Goal: Navigation & Orientation: Find specific page/section

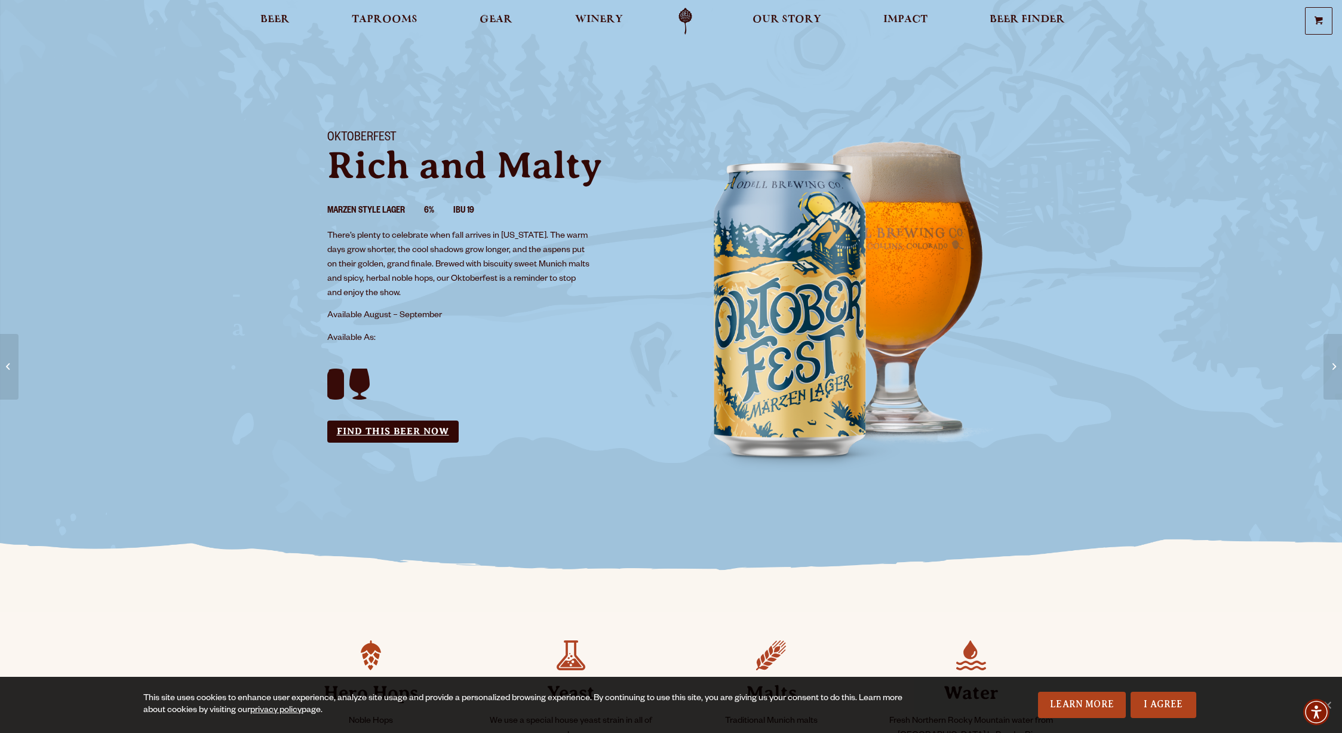
click at [414, 435] on link "Find this Beer Now" at bounding box center [392, 431] width 131 height 22
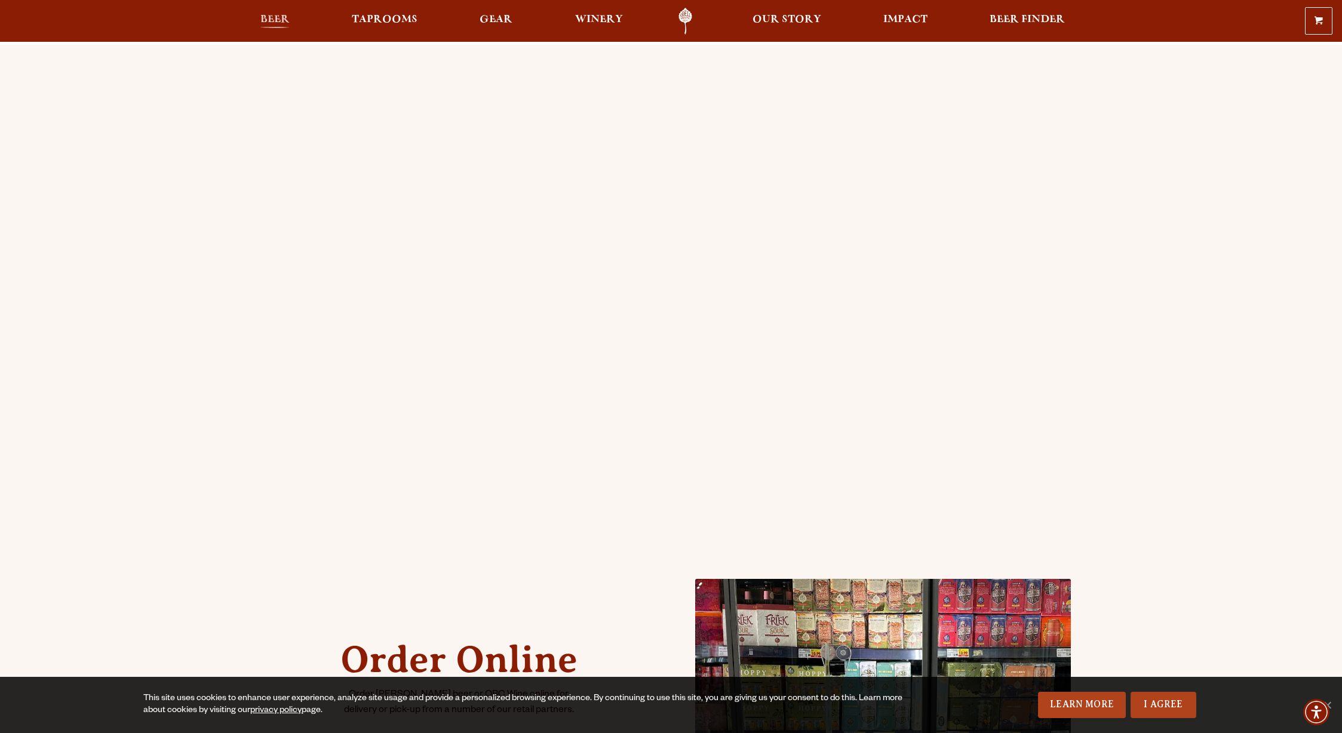
click at [275, 18] on span "Beer" at bounding box center [274, 20] width 29 height 10
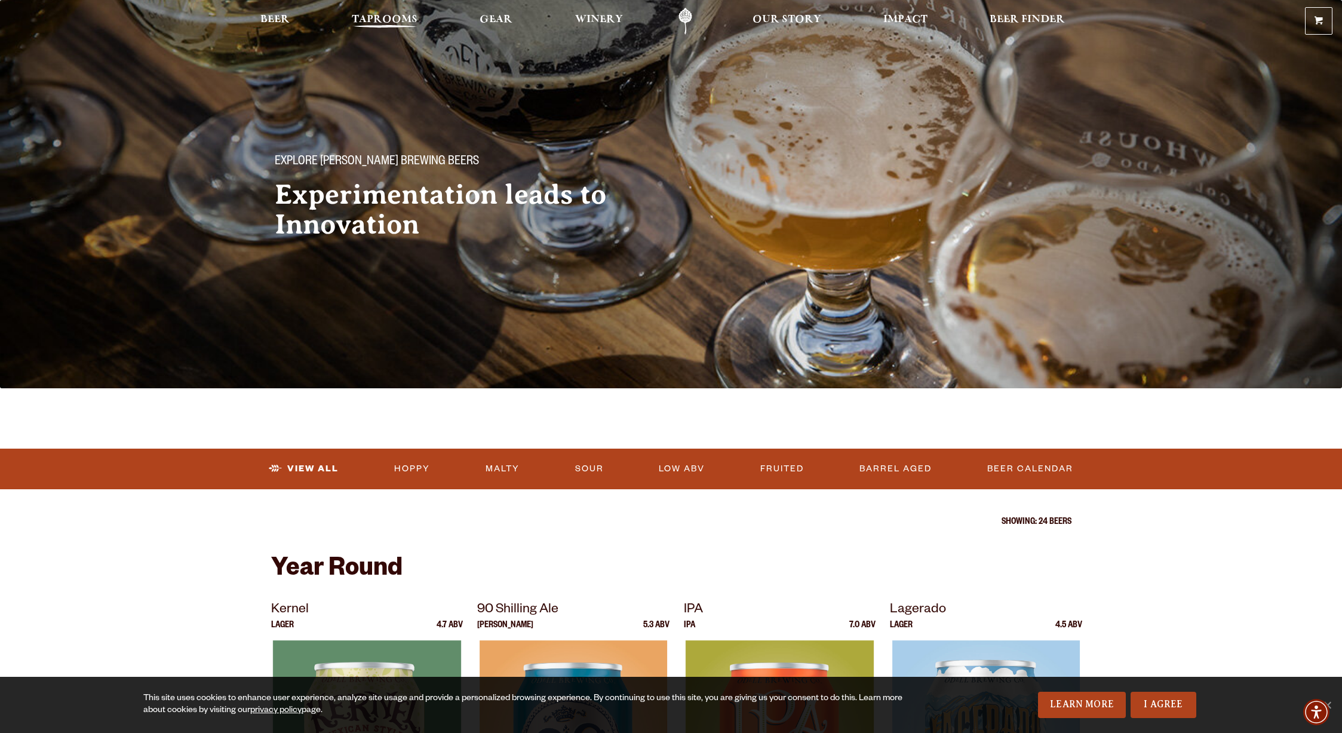
click at [404, 23] on span "Taprooms" at bounding box center [385, 20] width 66 height 10
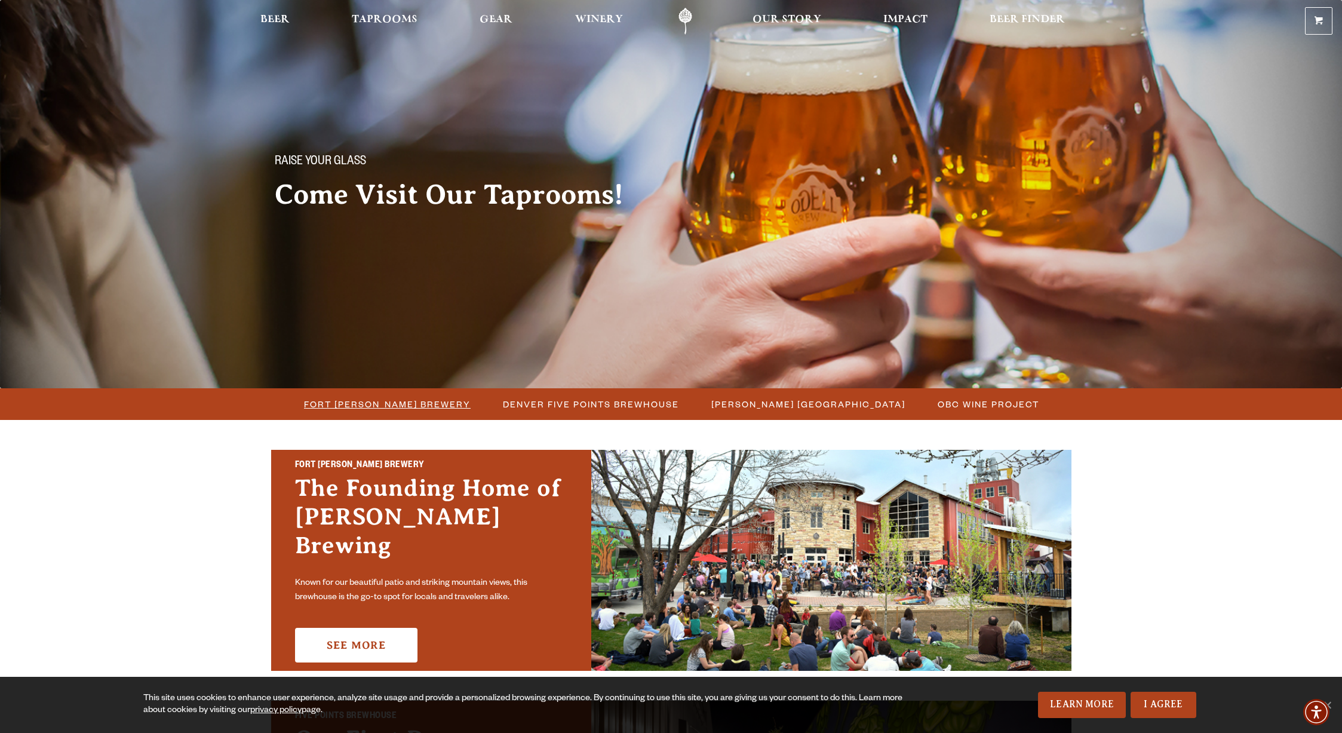
click at [426, 408] on span "Fort Collins Brewery" at bounding box center [387, 403] width 167 height 17
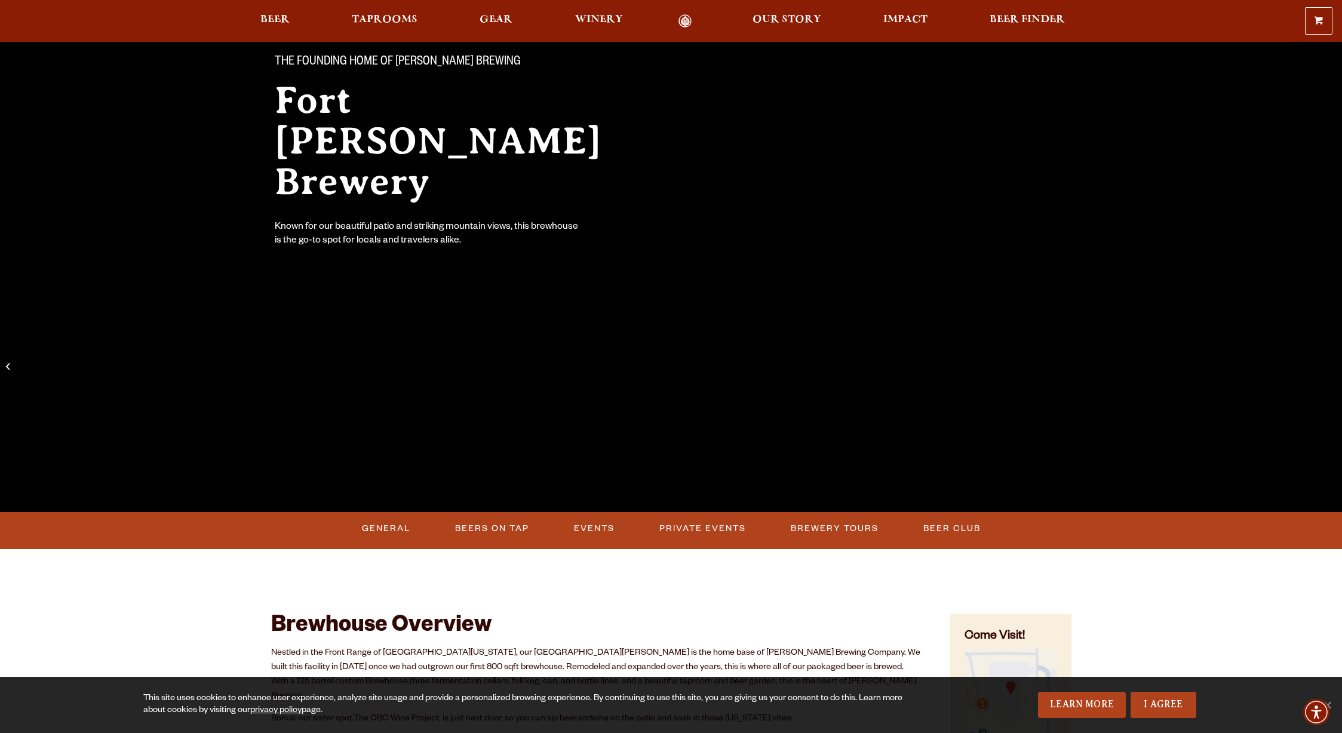
scroll to position [102, 0]
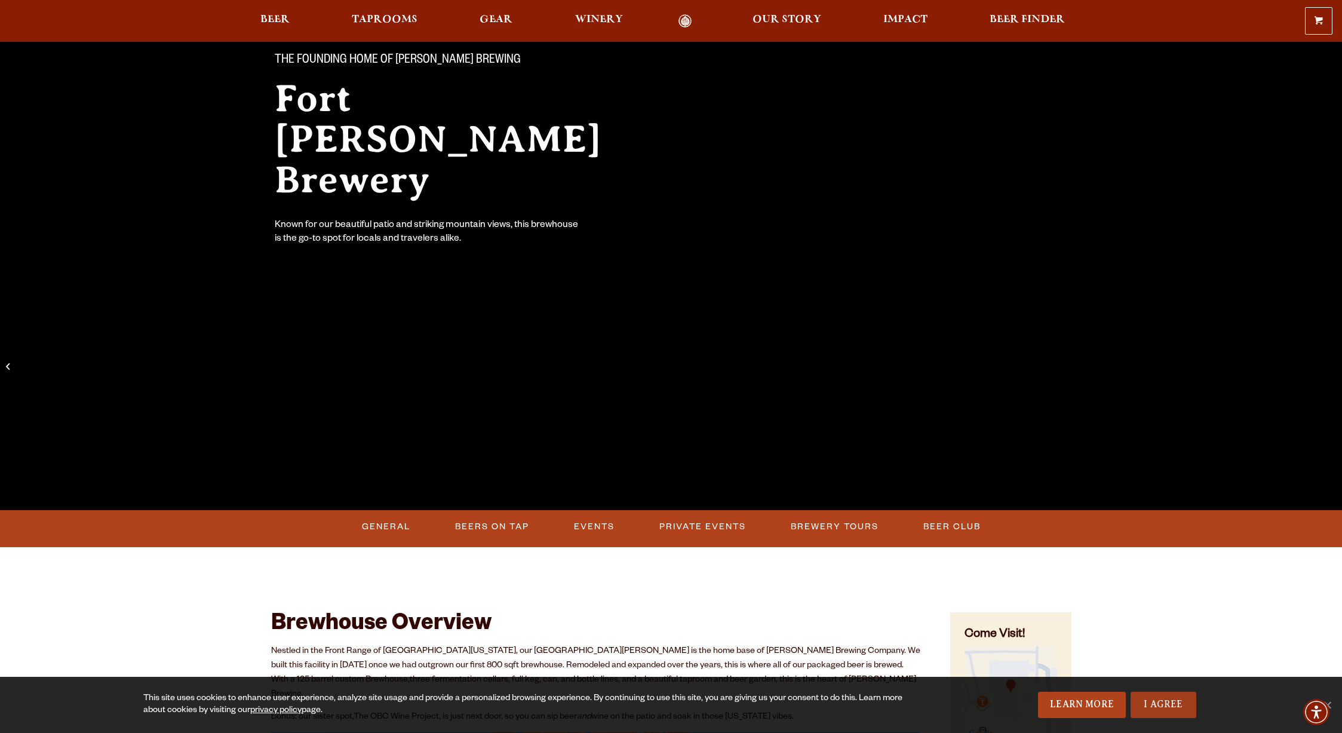
click at [1153, 700] on link "I Agree" at bounding box center [1163, 705] width 66 height 26
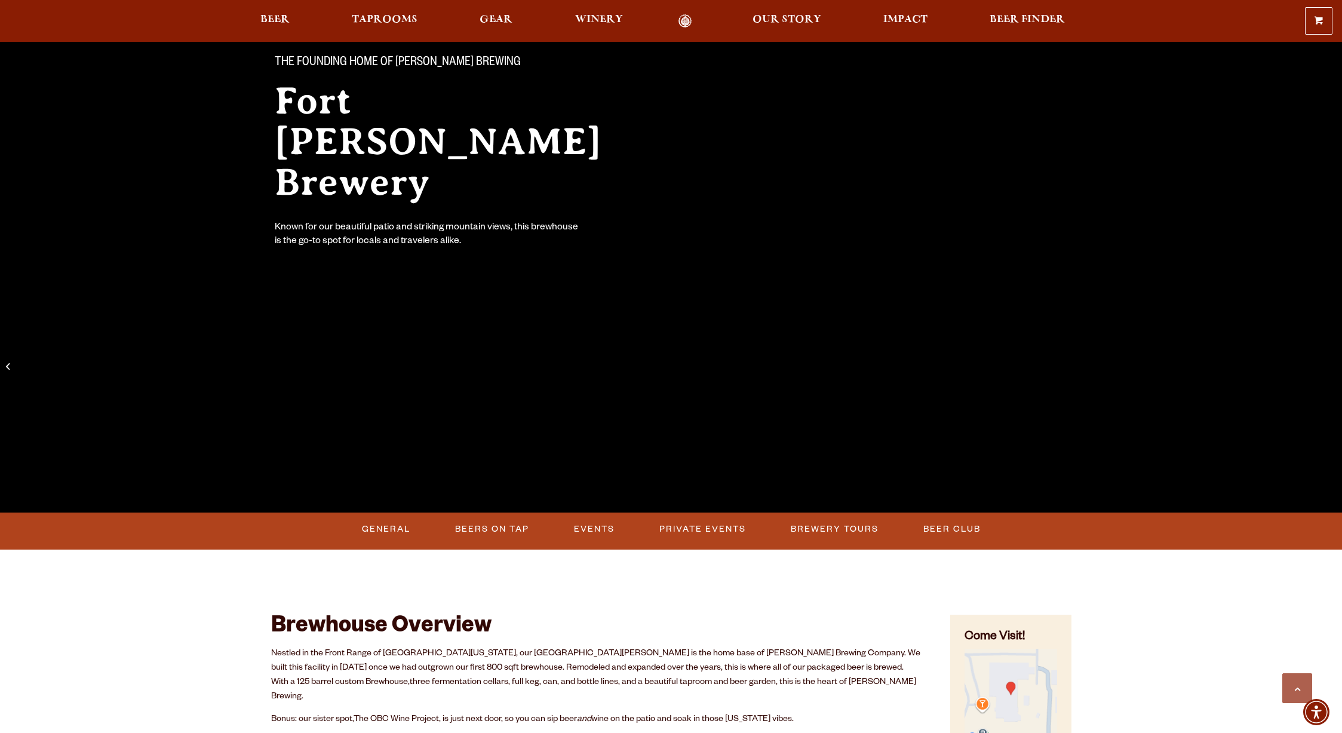
scroll to position [0, 0]
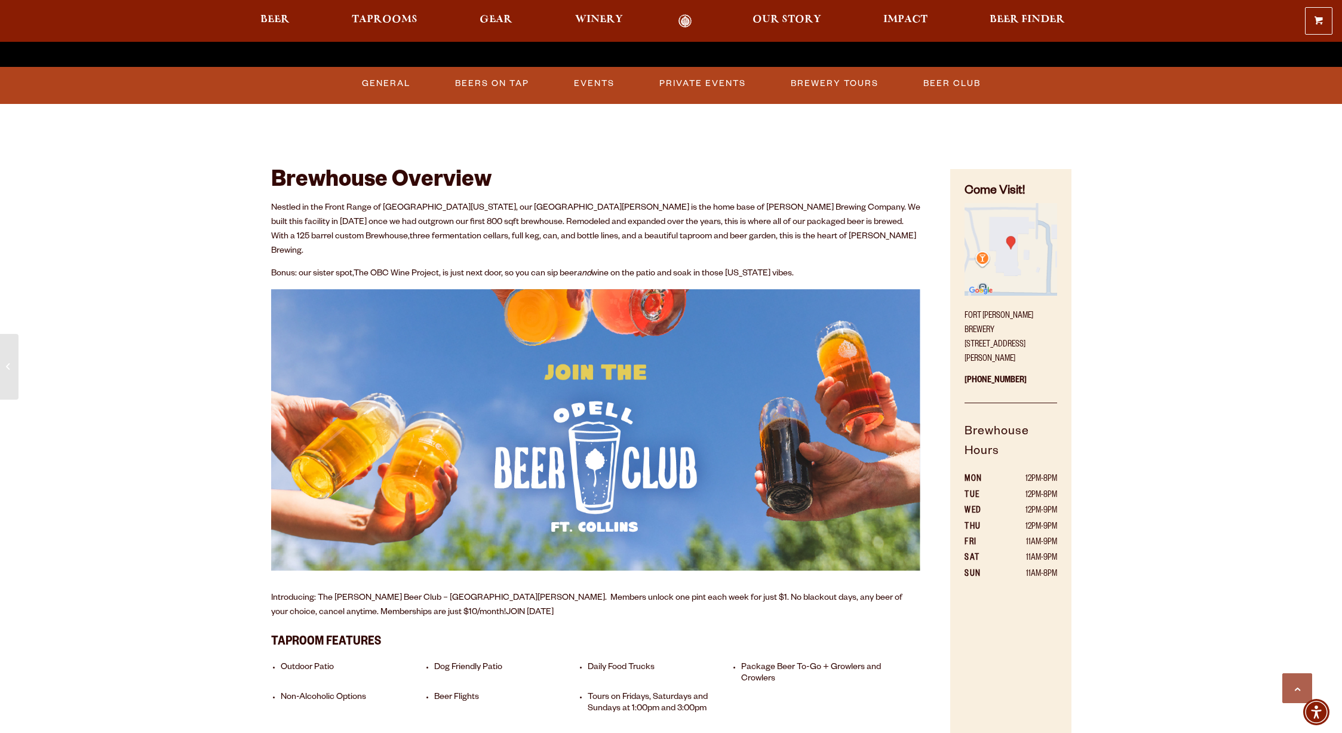
scroll to position [594, 0]
